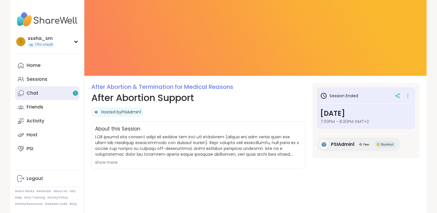
click at [56, 93] on link "Chat 1" at bounding box center [47, 93] width 64 height 14
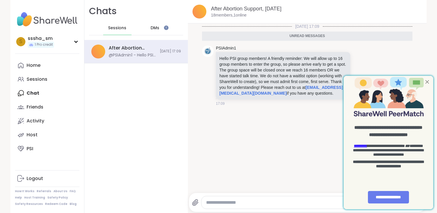
click at [161, 22] on div "DMs" at bounding box center [155, 28] width 28 height 14
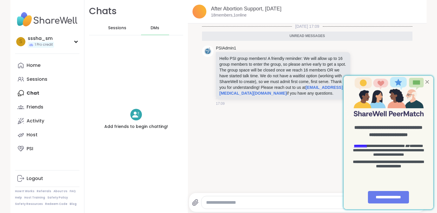
click at [112, 30] on span "Sessions" at bounding box center [117, 28] width 18 height 6
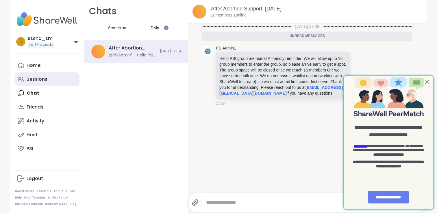
click at [37, 83] on link "Sessions" at bounding box center [47, 79] width 64 height 14
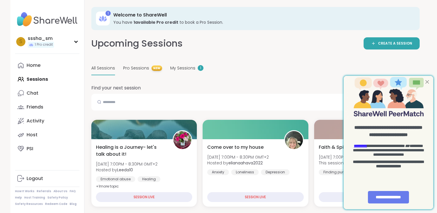
click at [425, 81] on div at bounding box center [428, 82] width 8 height 8
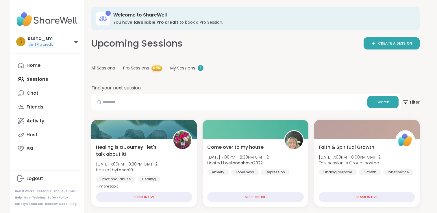
click at [192, 70] on div "My Sessions 1" at bounding box center [186, 69] width 33 height 14
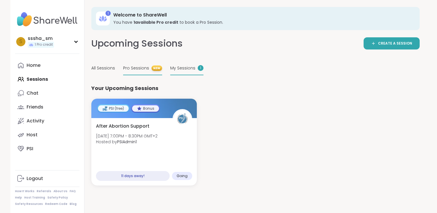
click at [139, 72] on div "Pro Sessions NEW" at bounding box center [142, 69] width 39 height 14
